Goal: Feedback & Contribution: Leave review/rating

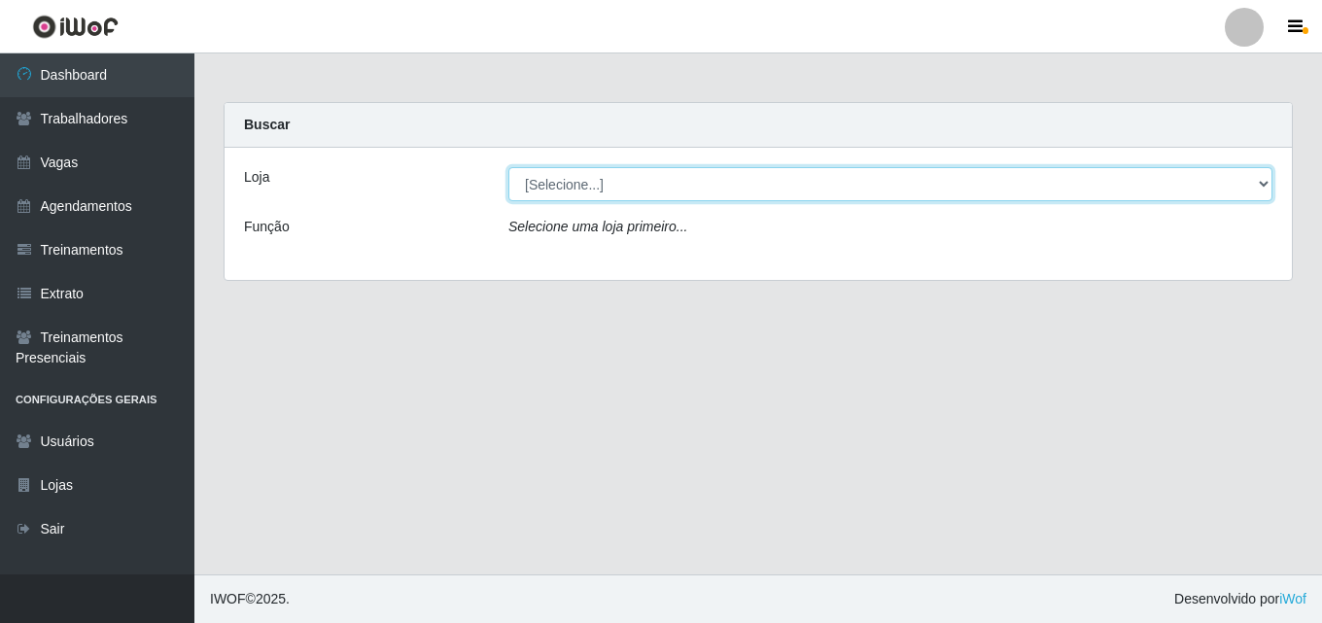
click at [547, 176] on select "[Selecione...] Chinatown Sushimi - [GEOGRAPHIC_DATA]" at bounding box center [891, 184] width 764 height 34
click at [509, 167] on select "[Selecione...] Chinatown Sushimi - [GEOGRAPHIC_DATA]" at bounding box center [891, 184] width 764 height 34
click at [596, 191] on select "[Selecione...] Chinatown Sushimi - [GEOGRAPHIC_DATA]" at bounding box center [891, 184] width 764 height 34
select select "357"
click at [509, 167] on select "[Selecione...] Chinatown Sushimi - [GEOGRAPHIC_DATA]" at bounding box center [891, 184] width 764 height 34
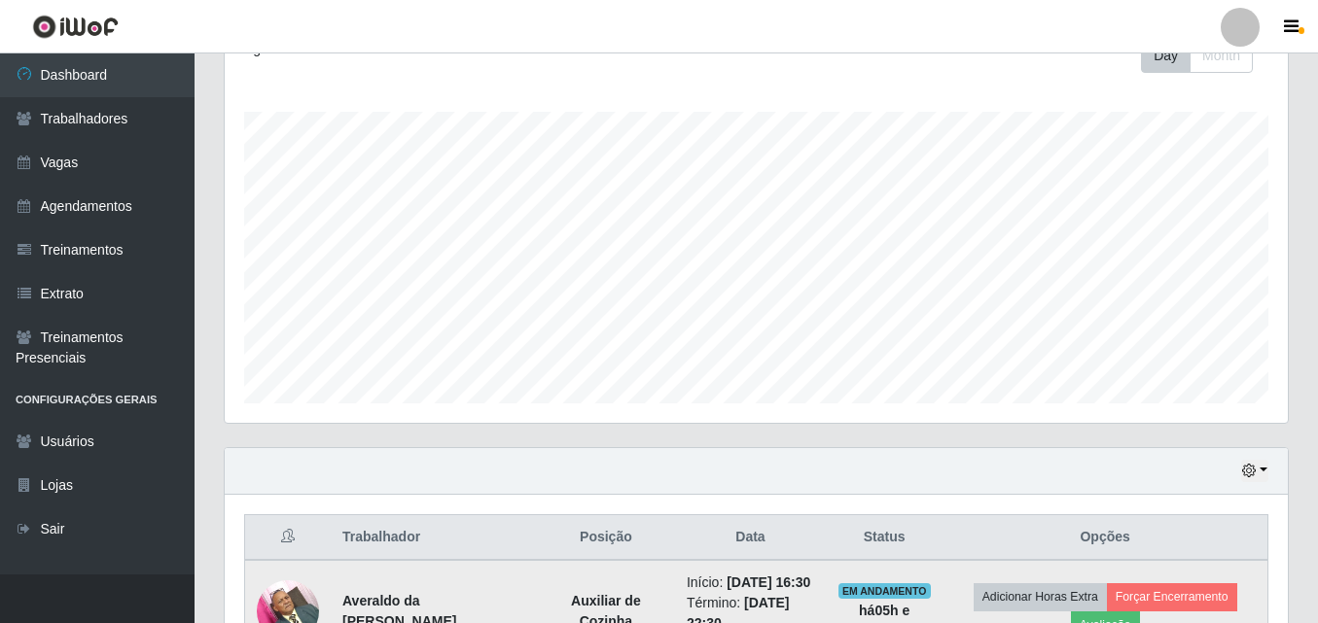
scroll to position [443, 0]
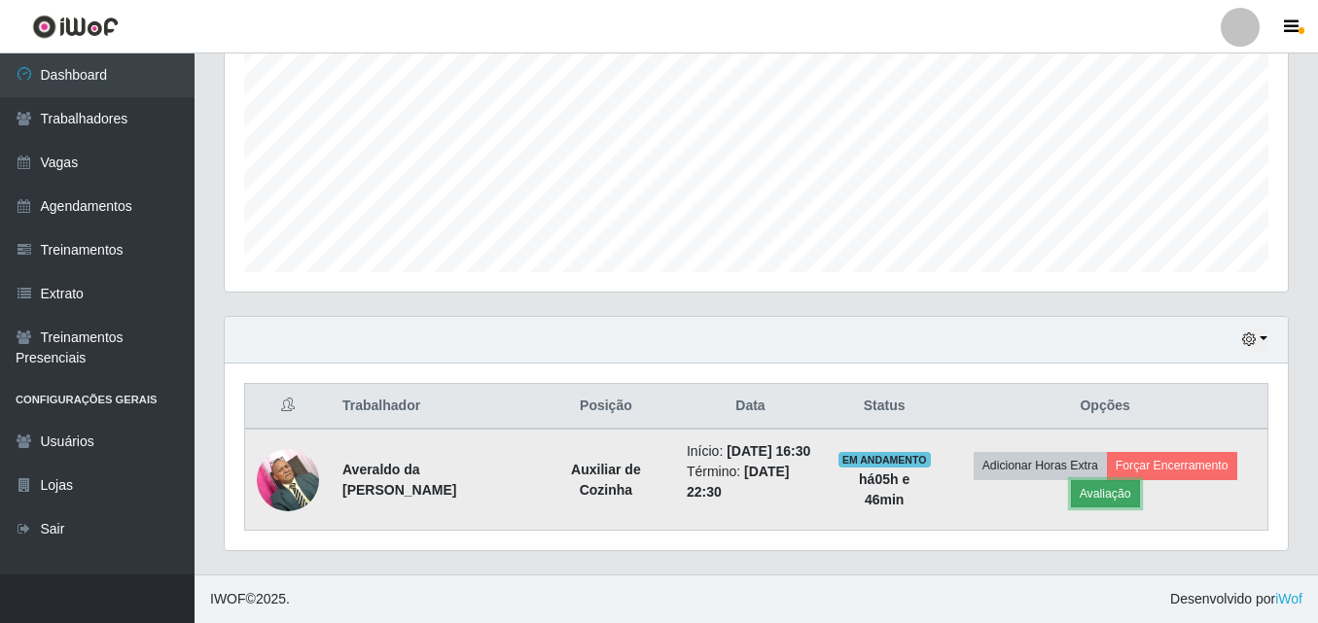
click at [1121, 482] on button "Avaliação" at bounding box center [1105, 493] width 69 height 27
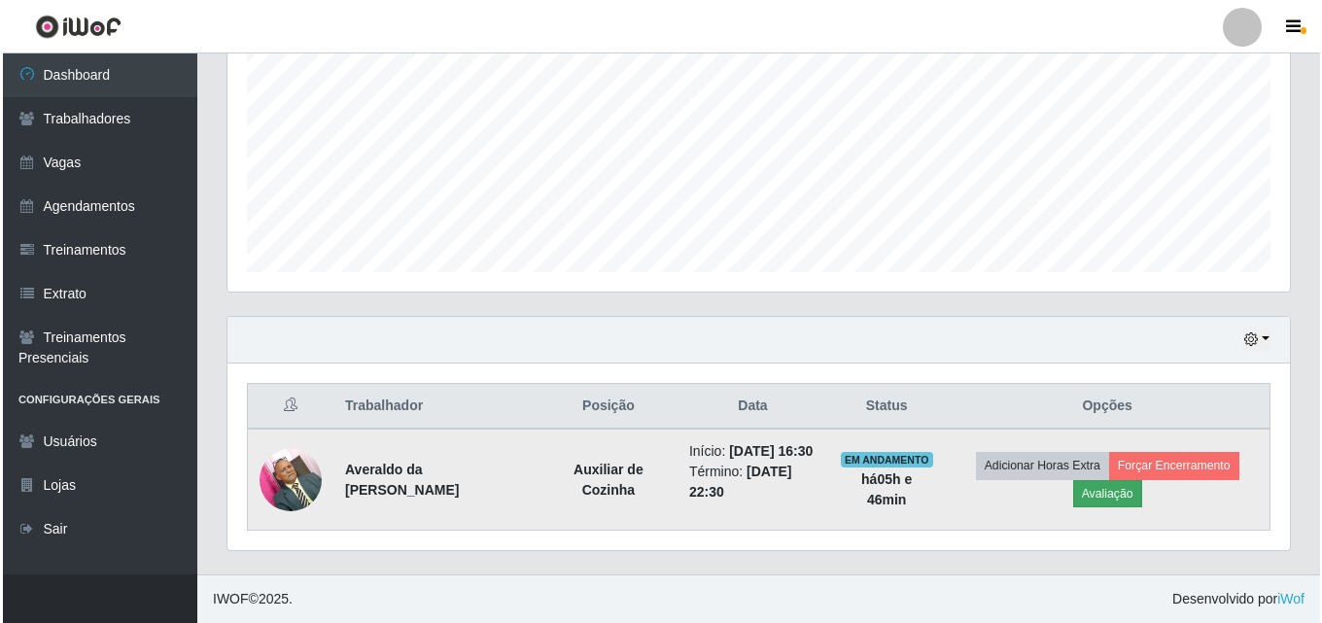
scroll to position [404, 1053]
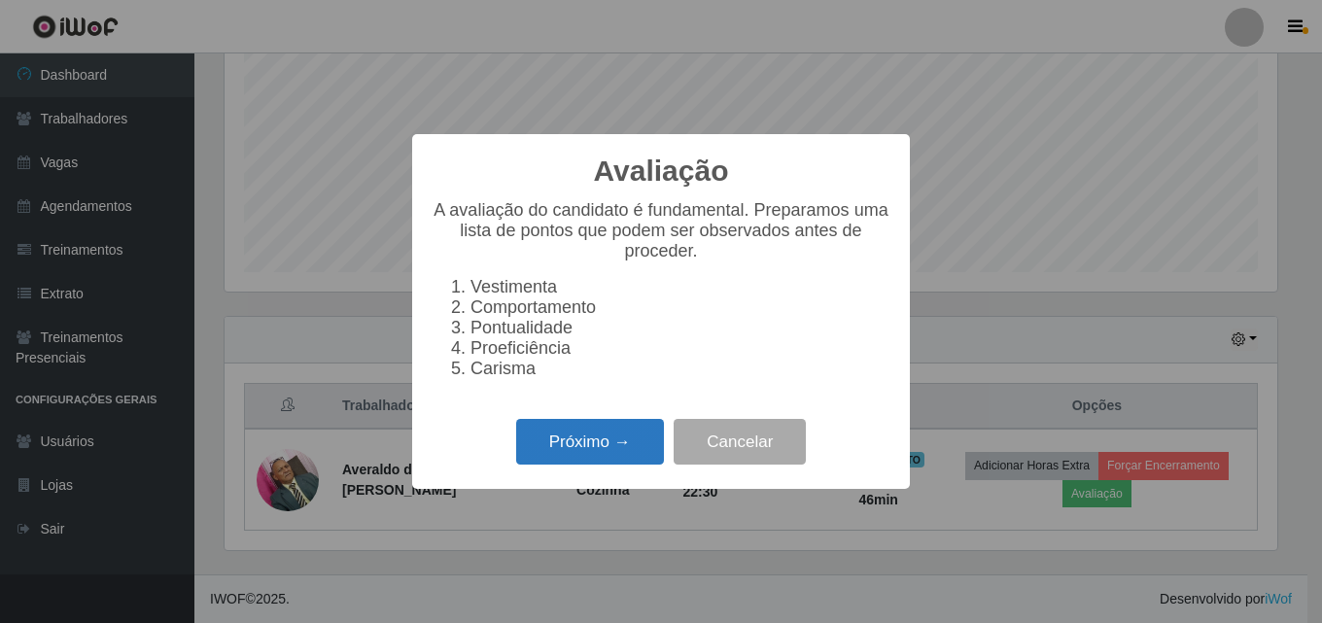
click at [629, 452] on button "Próximo →" at bounding box center [590, 442] width 148 height 46
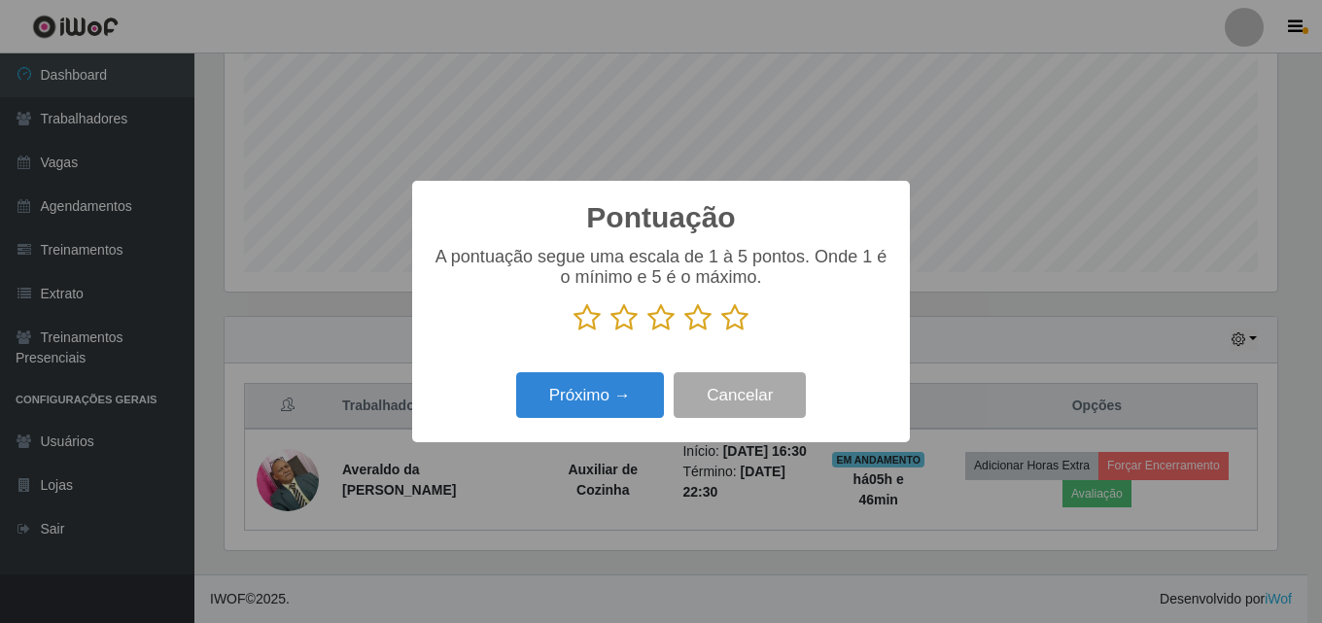
click at [733, 316] on icon at bounding box center [735, 317] width 27 height 29
click at [722, 333] on input "radio" at bounding box center [722, 333] width 0 height 0
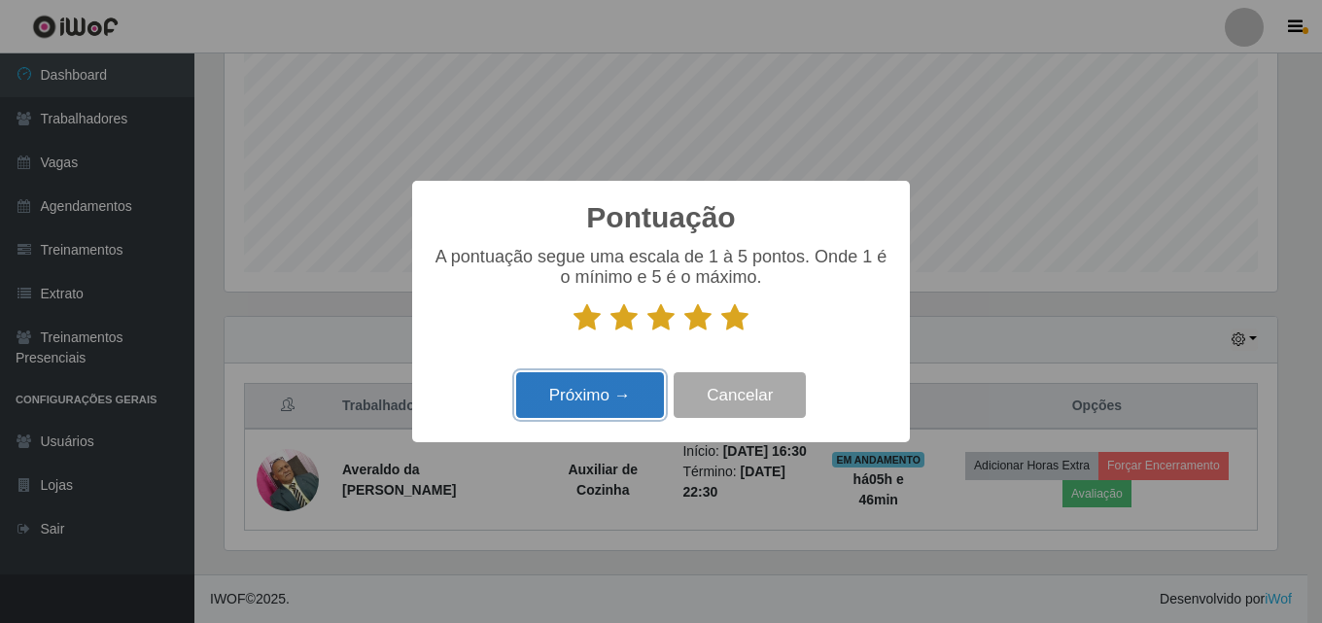
click at [566, 400] on button "Próximo →" at bounding box center [590, 395] width 148 height 46
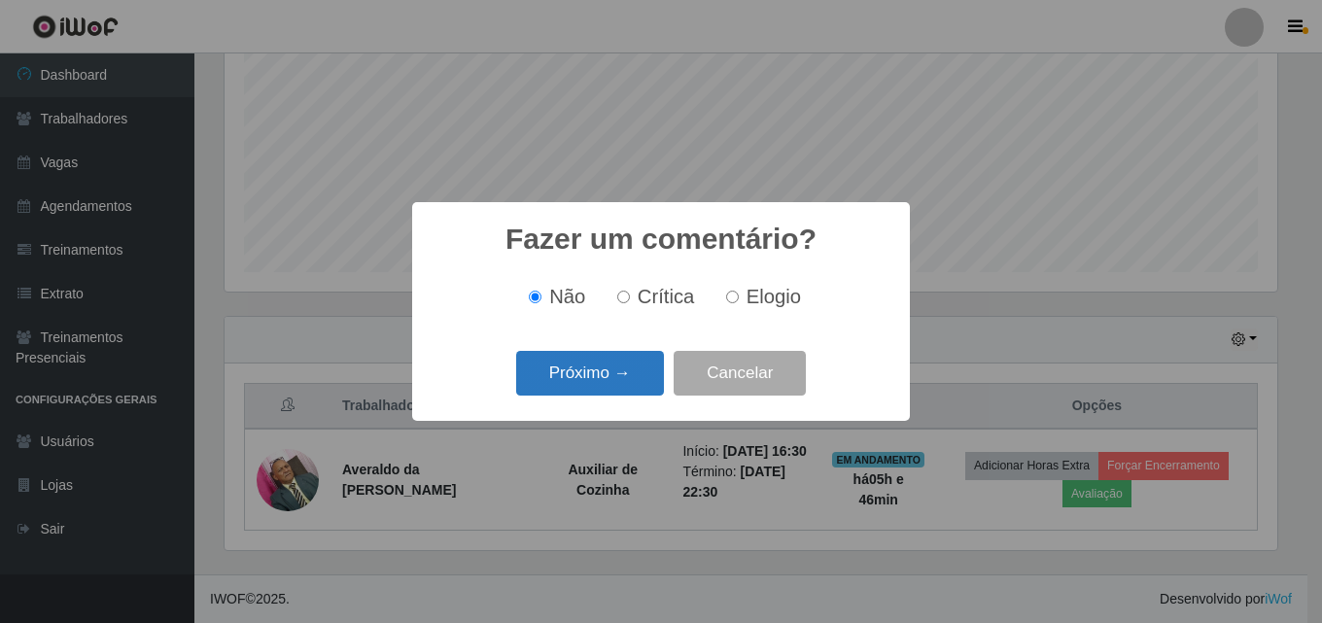
click at [580, 384] on button "Próximo →" at bounding box center [590, 374] width 148 height 46
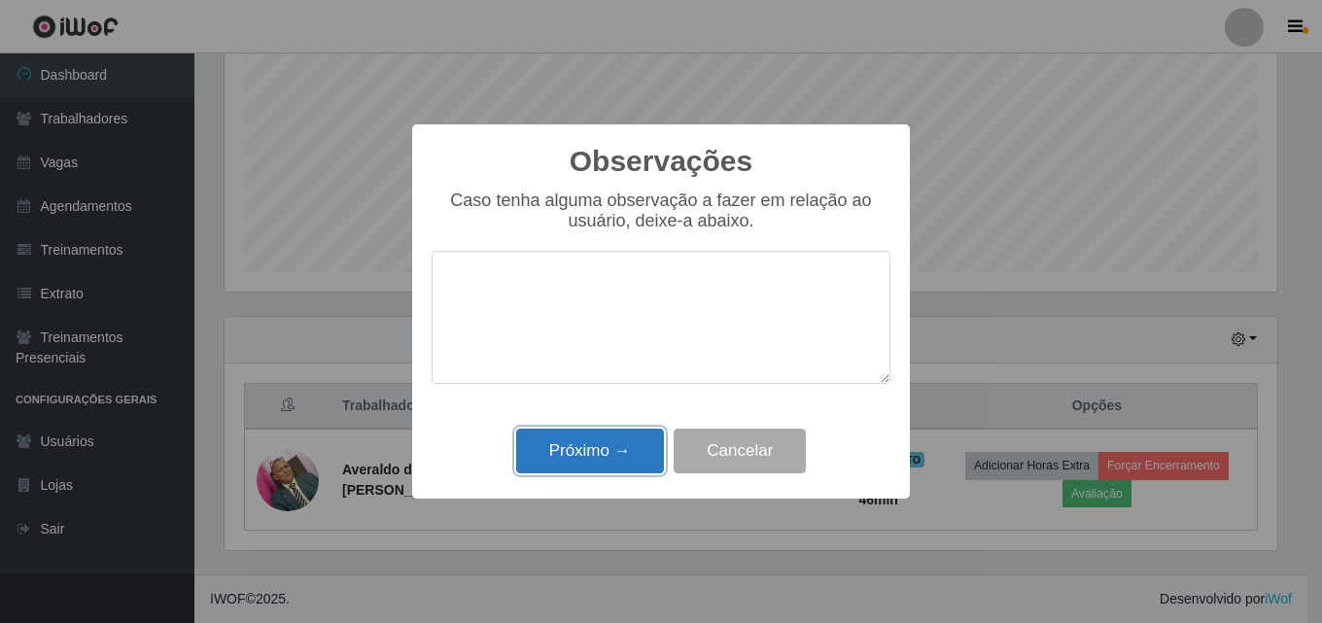
click at [602, 456] on button "Próximo →" at bounding box center [590, 452] width 148 height 46
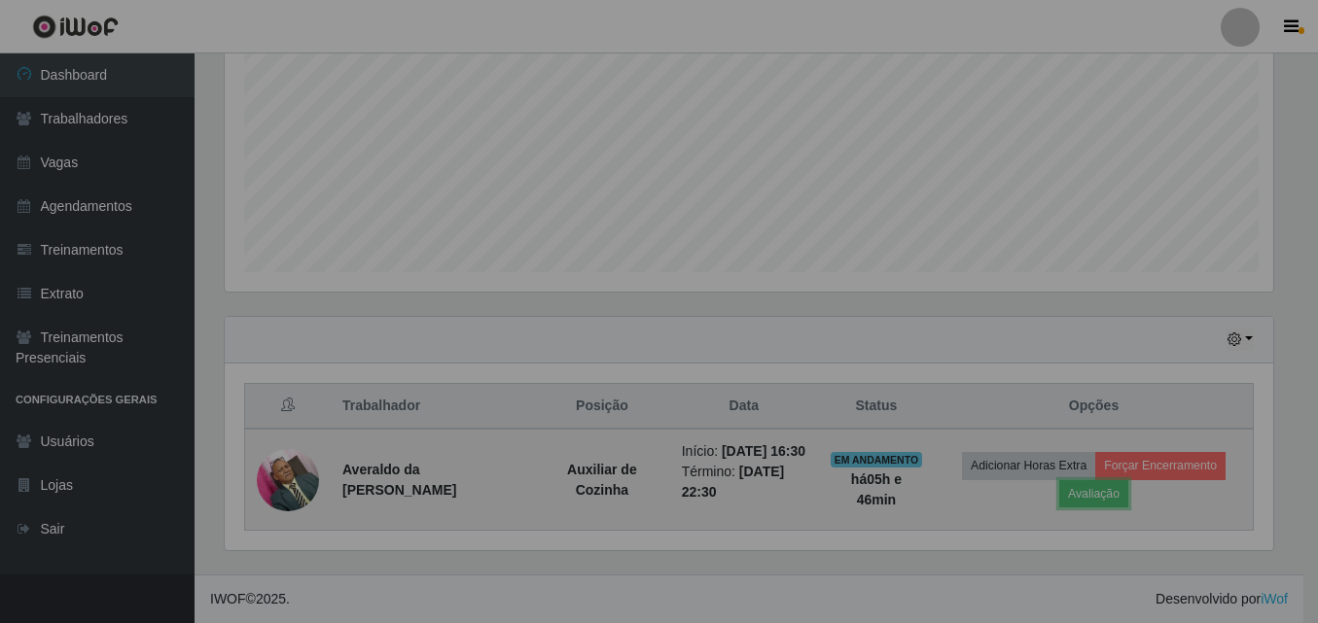
scroll to position [404, 1063]
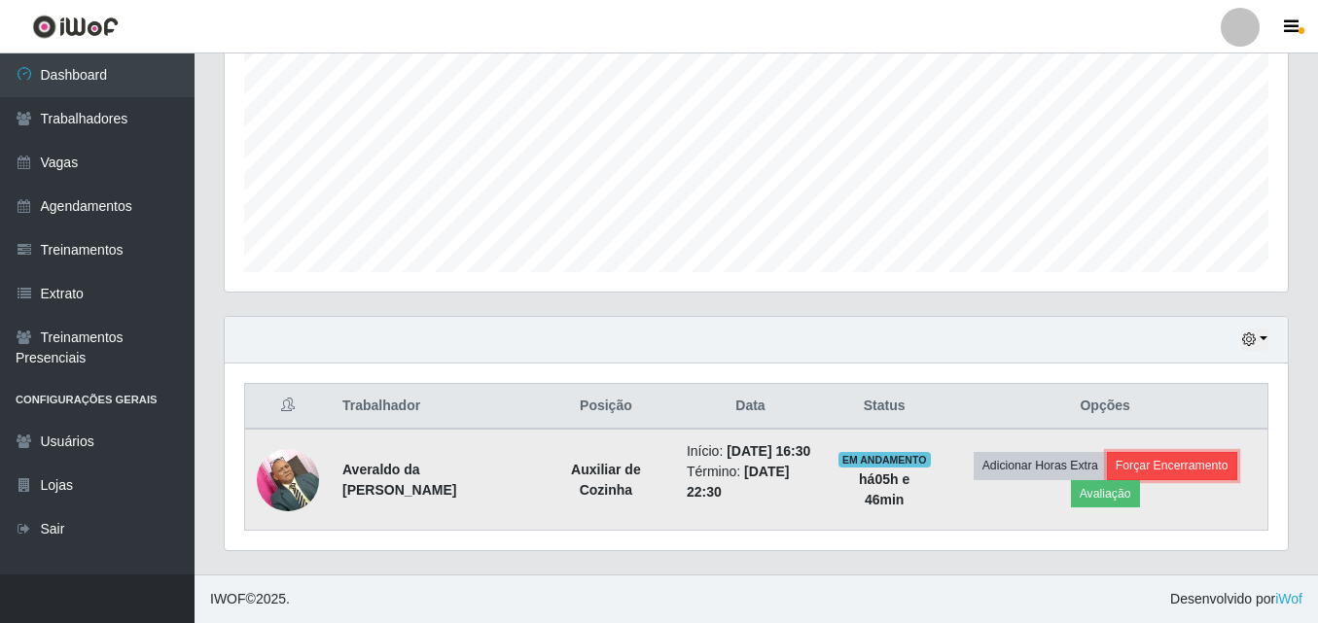
click at [1155, 467] on button "Forçar Encerramento" at bounding box center [1172, 465] width 130 height 27
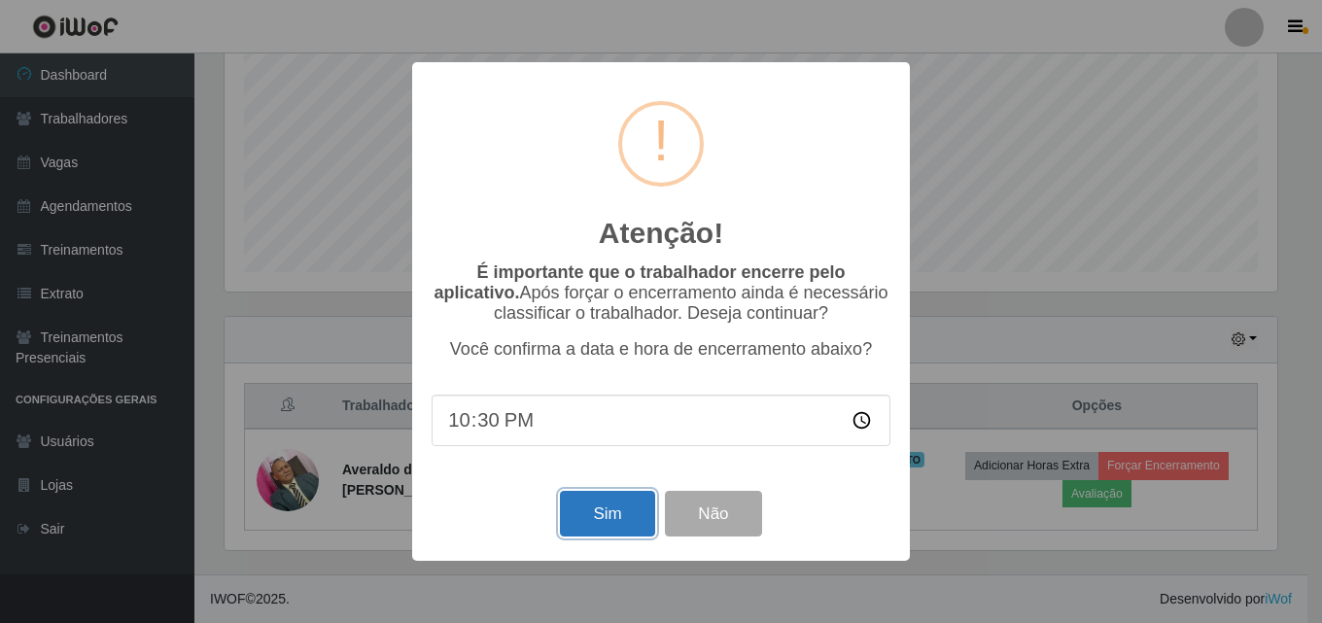
click at [600, 512] on button "Sim" at bounding box center [607, 514] width 94 height 46
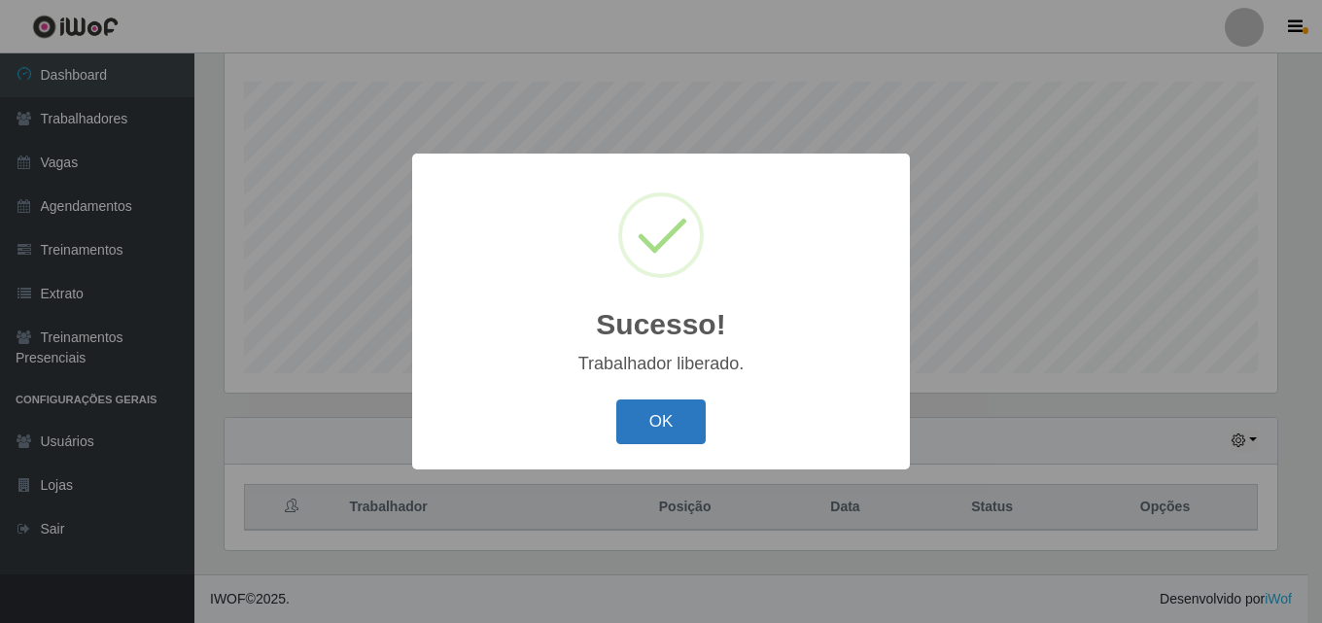
click at [651, 416] on button "OK" at bounding box center [661, 423] width 90 height 46
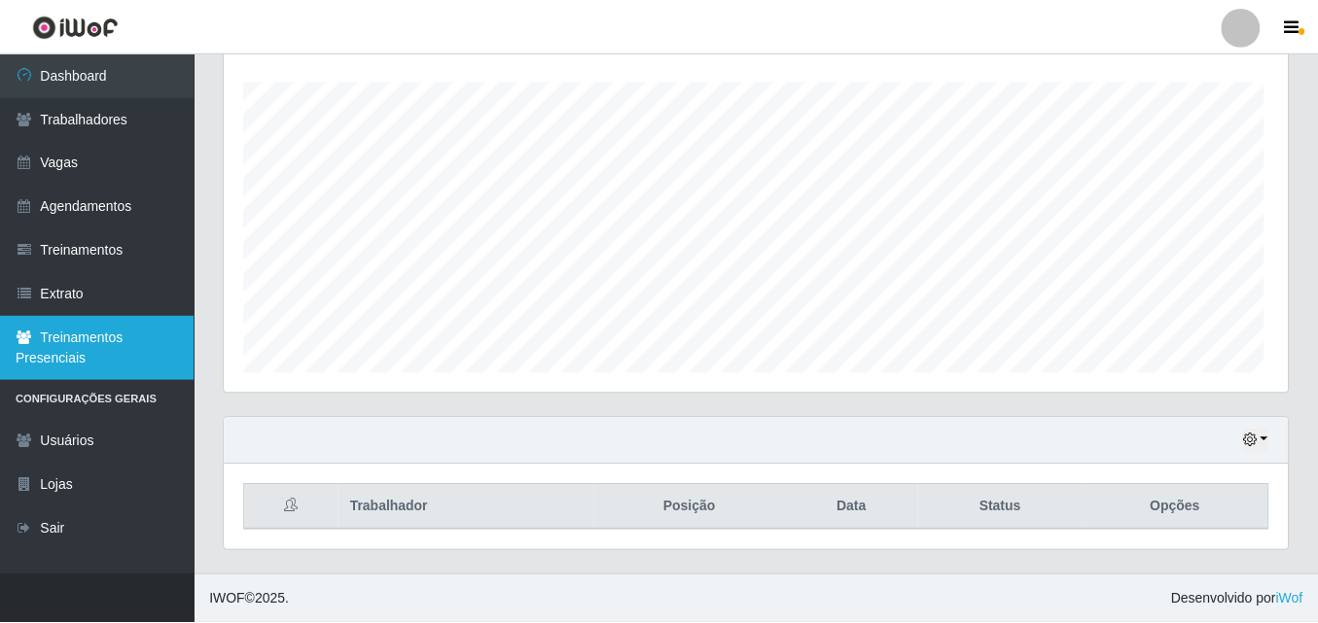
scroll to position [404, 1063]
